Goal: Task Accomplishment & Management: Manage account settings

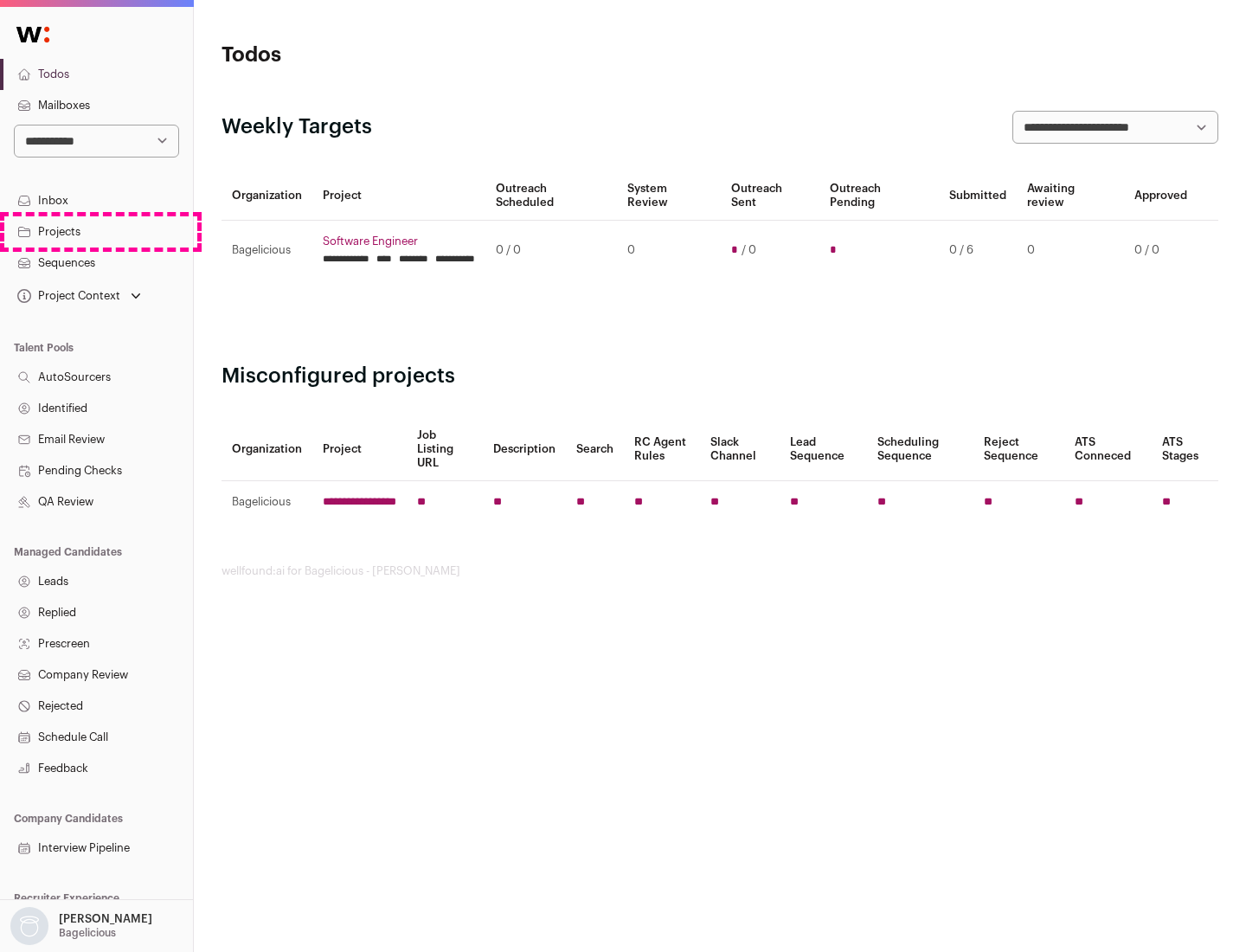
click at [96, 231] on link "Projects" at bounding box center [96, 232] width 193 height 31
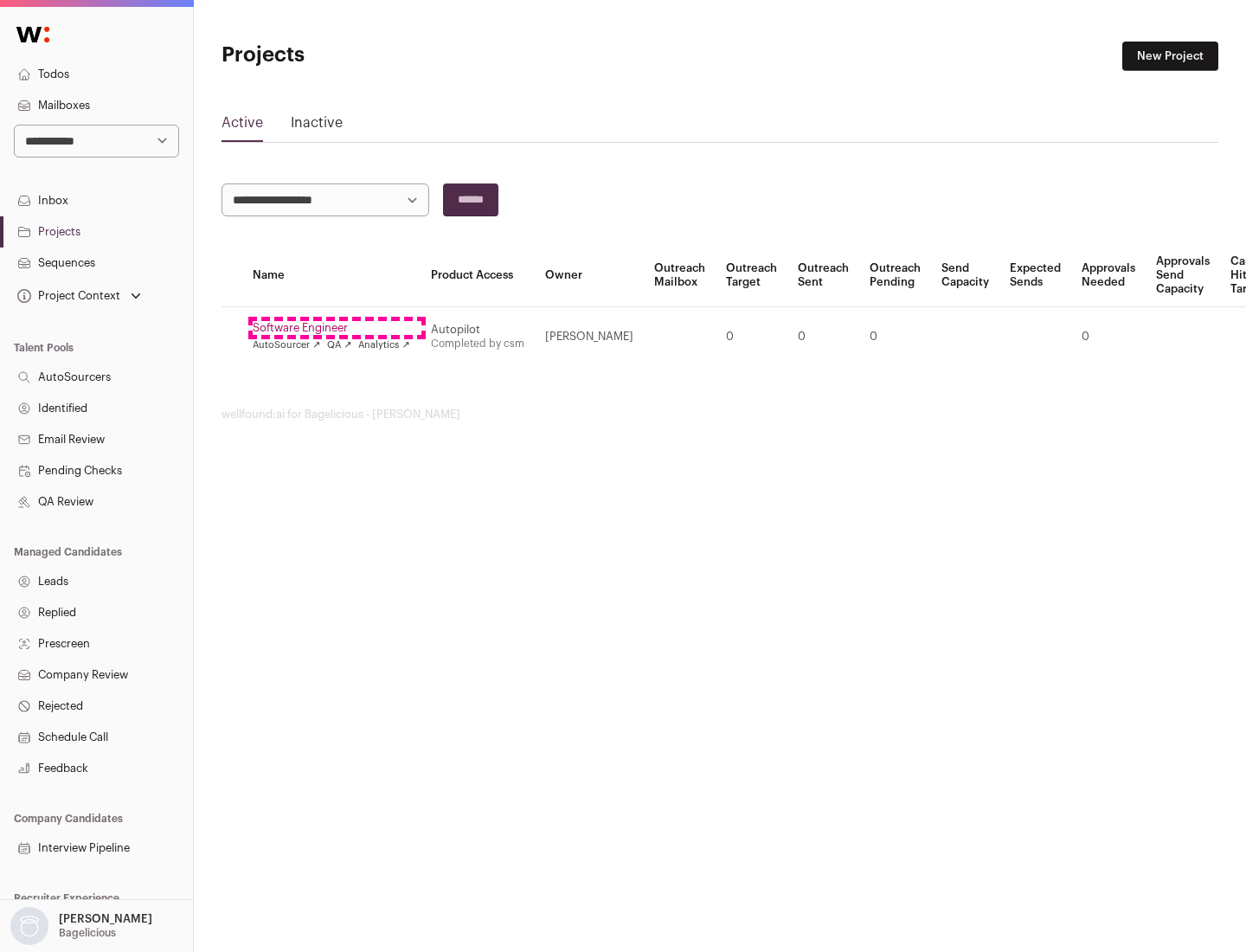
click at [336, 328] on link "Software Engineer" at bounding box center [331, 327] width 158 height 14
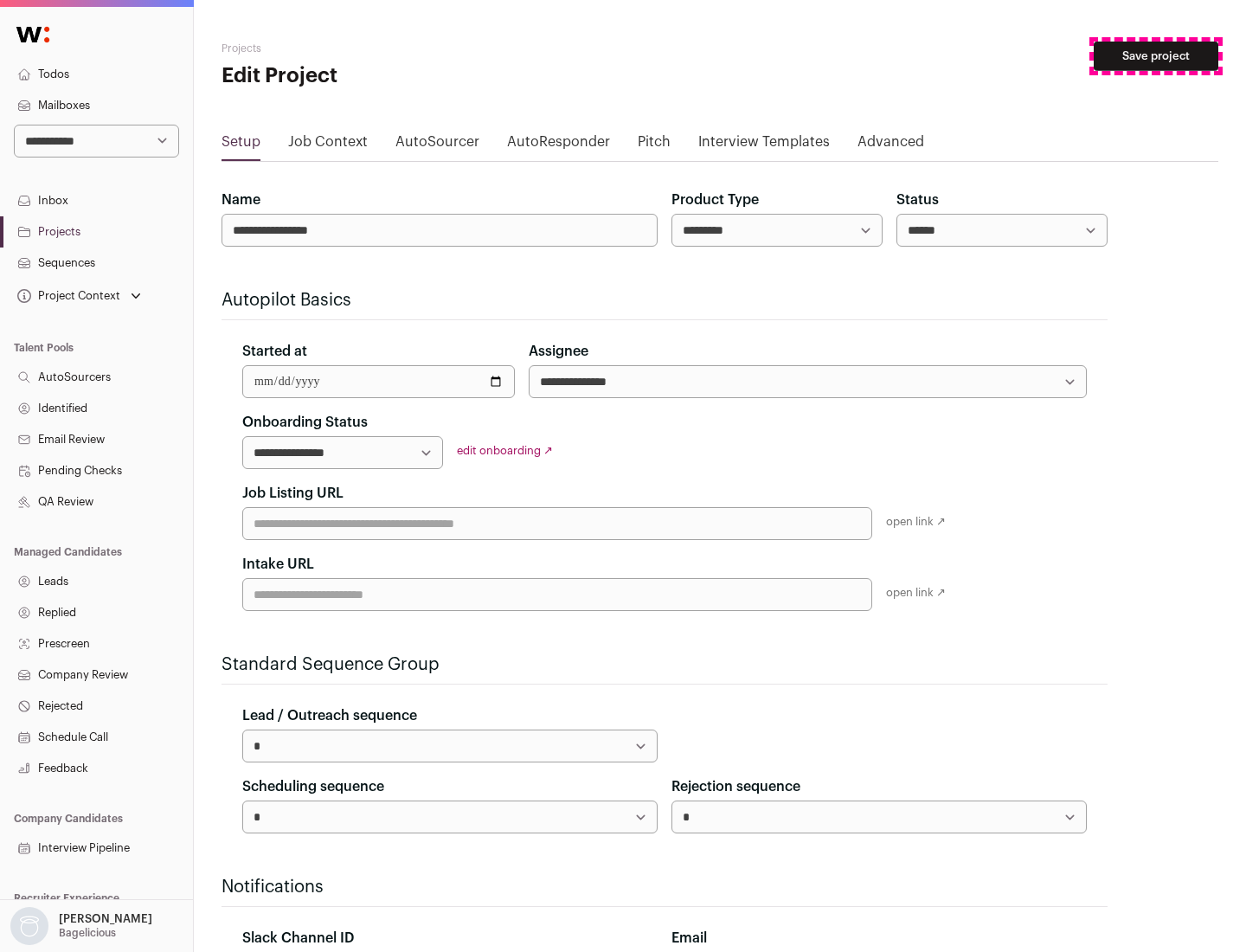
click at [1156, 56] on button "Save project" at bounding box center [1156, 56] width 125 height 29
